Goal: Find specific page/section: Find specific page/section

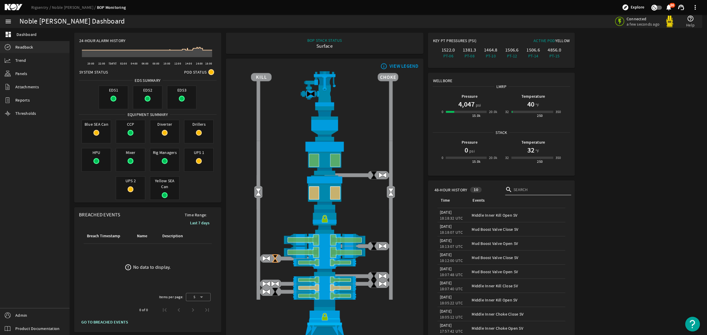
click at [30, 45] on span "Readback" at bounding box center [24, 47] width 18 height 6
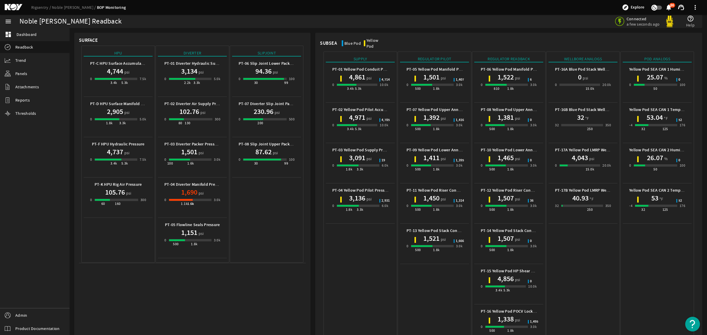
click at [15, 5] on mat-icon at bounding box center [18, 7] width 27 height 7
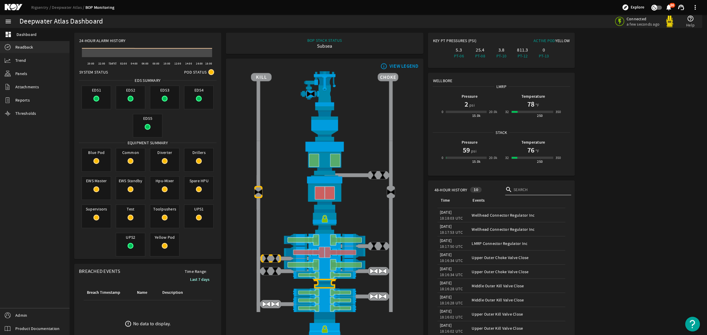
click at [24, 44] on span "Readback" at bounding box center [24, 47] width 18 height 6
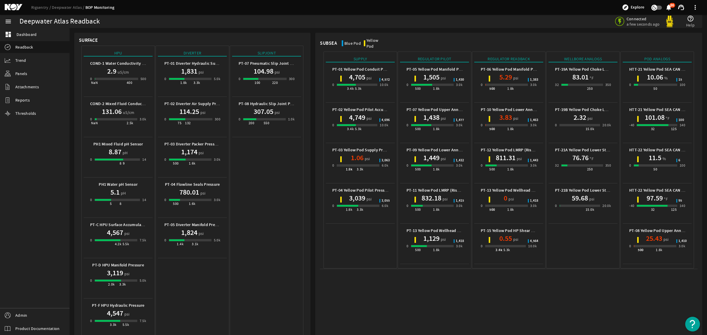
click at [12, 4] on mat-icon at bounding box center [18, 7] width 27 height 7
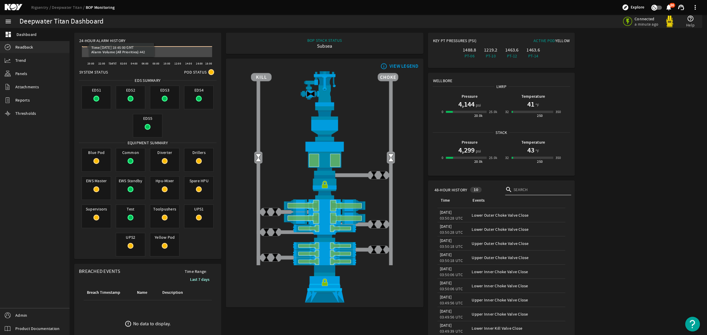
click at [25, 50] on link "Readback" at bounding box center [35, 47] width 70 height 12
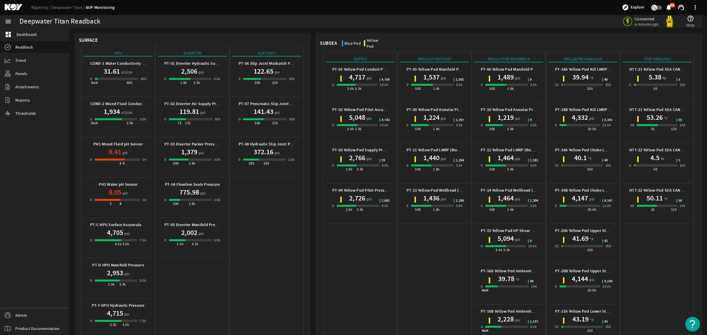
click at [9, 6] on mat-icon at bounding box center [18, 7] width 27 height 7
